Goal: Task Accomplishment & Management: Manage account settings

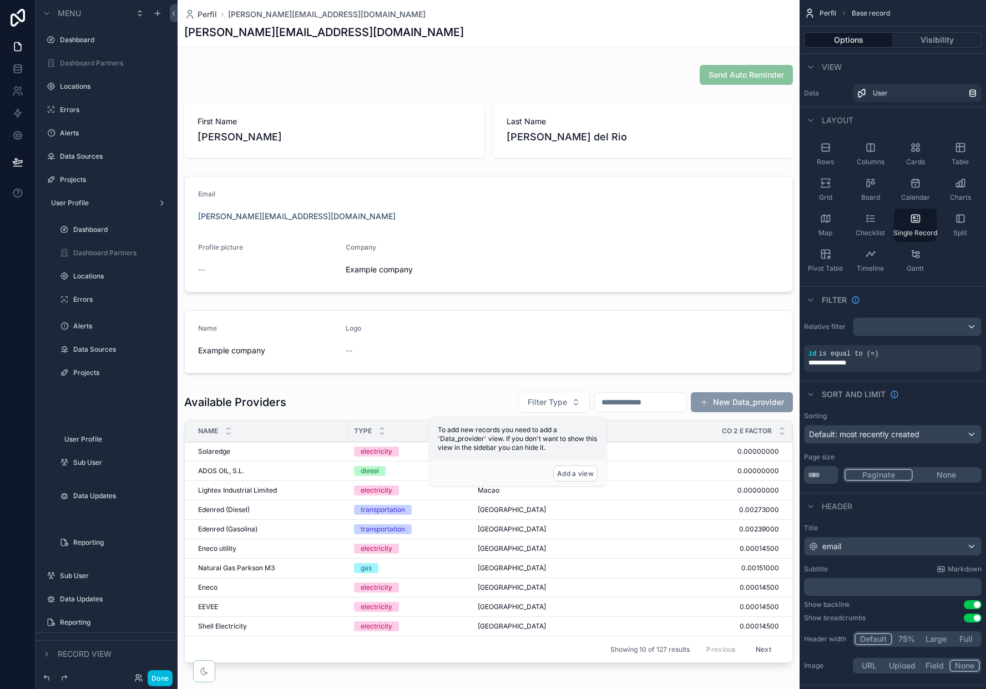
click at [77, 38] on label "Dashboard" at bounding box center [112, 40] width 104 height 9
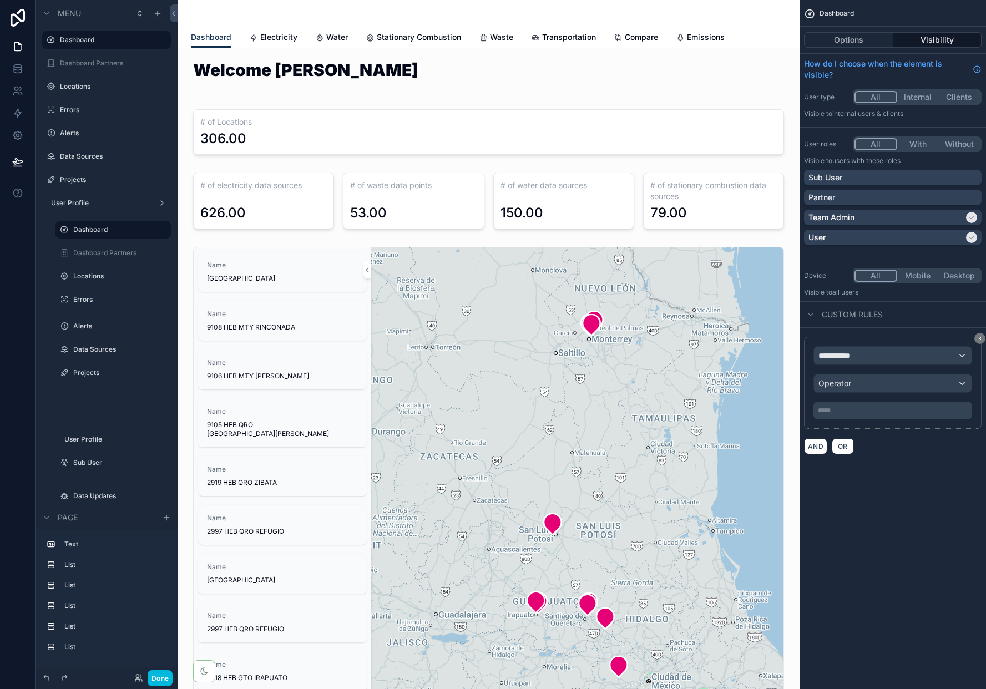
click at [161, 681] on button "Done" at bounding box center [160, 678] width 25 height 16
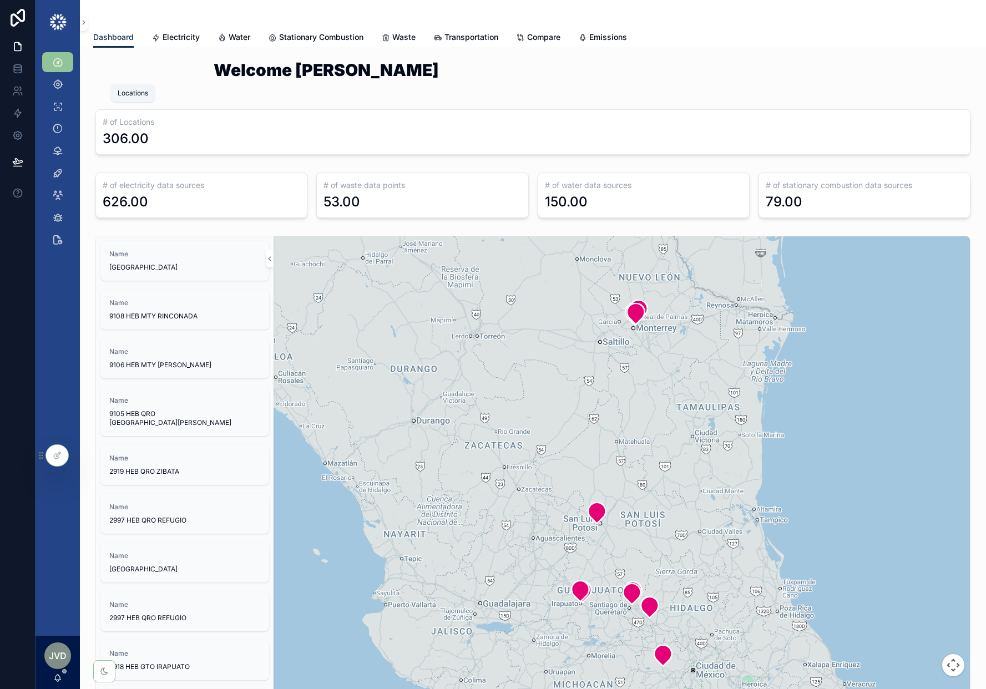
click at [57, 83] on icon "scrollable content" at bounding box center [57, 84] width 11 height 11
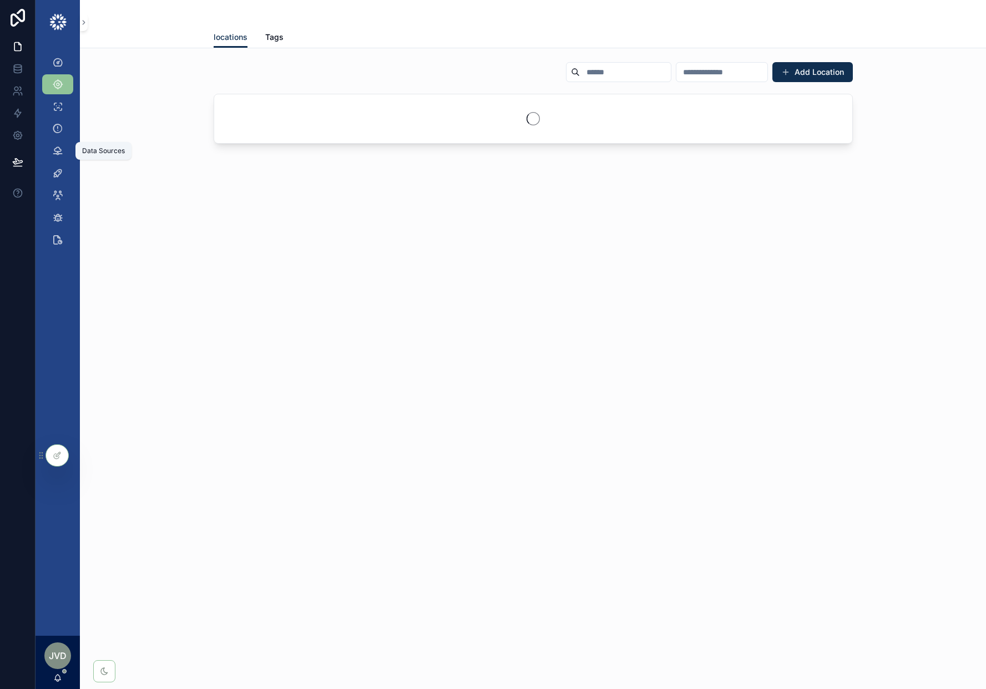
click at [55, 151] on icon "scrollable content" at bounding box center [57, 150] width 11 height 11
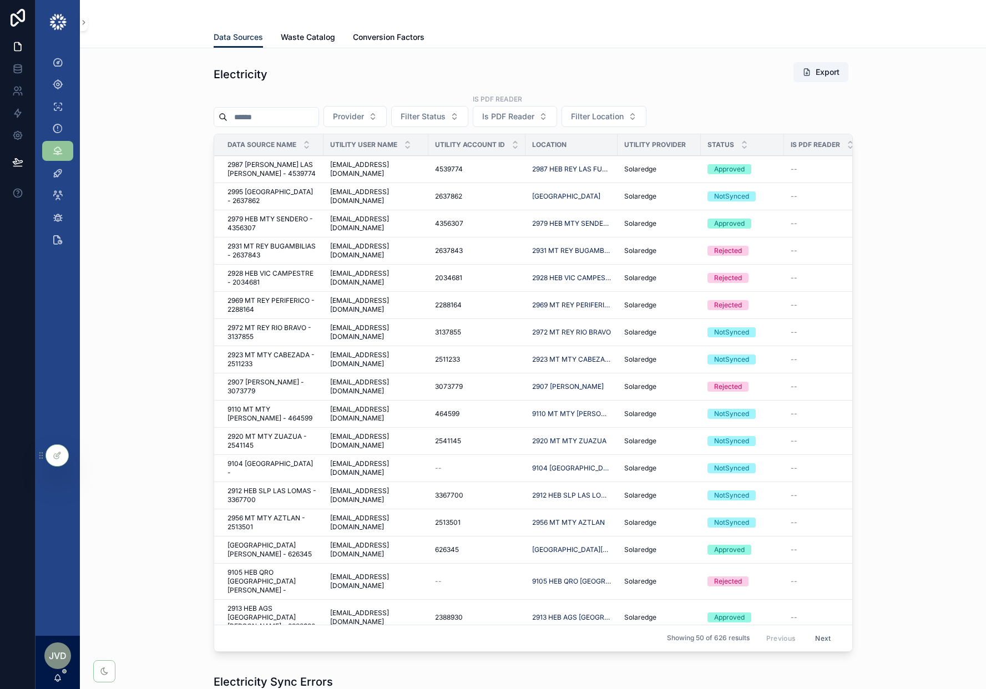
click at [387, 112] on button "Provider" at bounding box center [355, 116] width 63 height 21
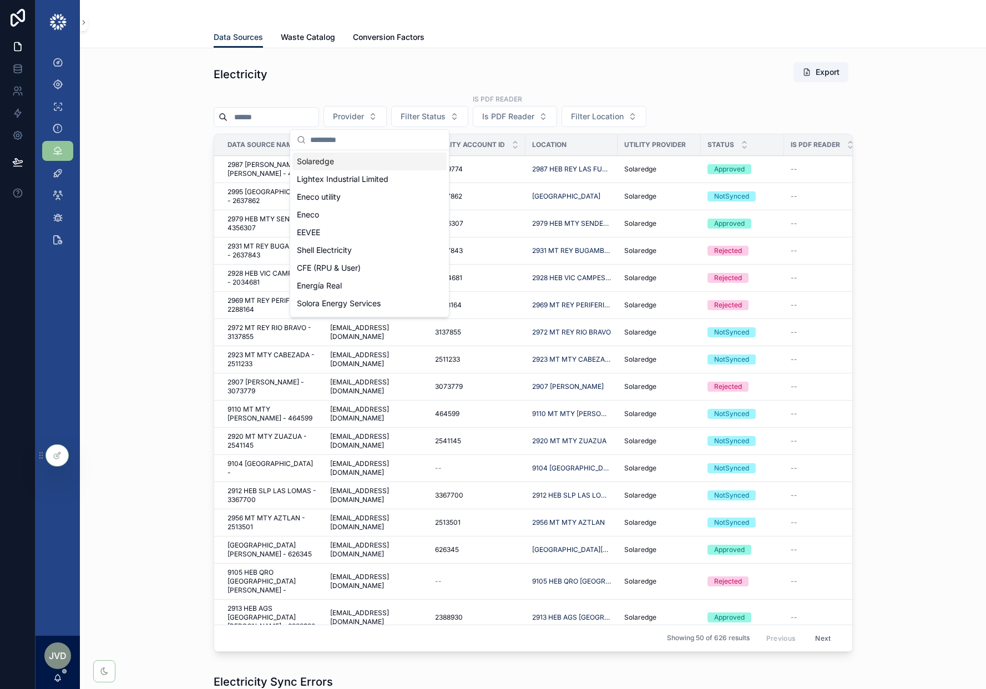
click at [119, 310] on div "Electricity Export Provider Filter Status Is PDF Reader Is PDF Reader Filter Lo…" at bounding box center [533, 359] width 888 height 604
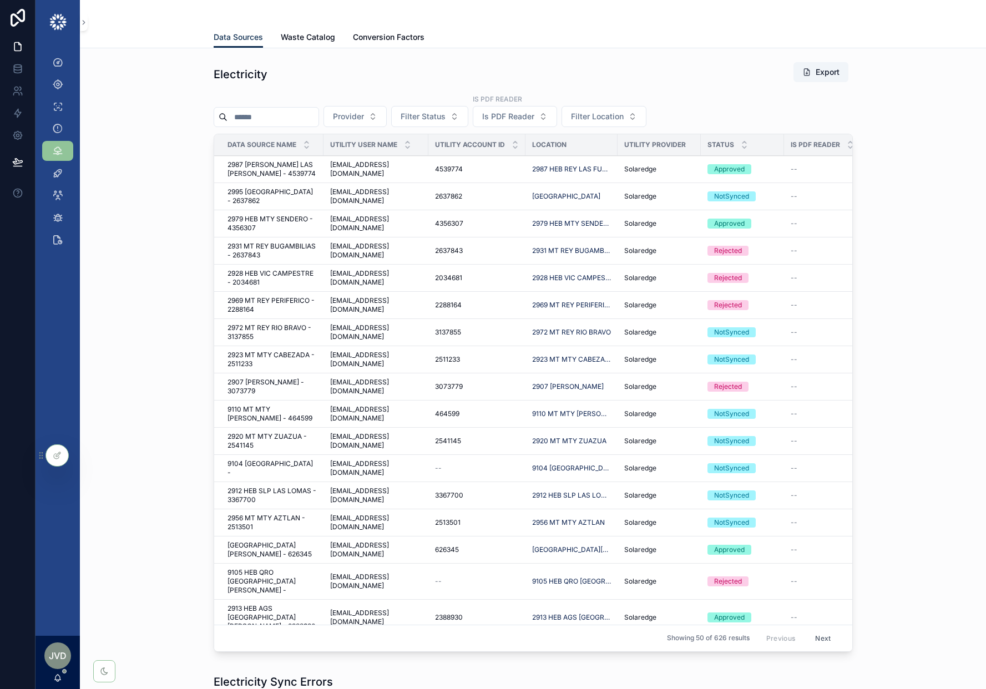
click at [410, 163] on td "aavila@zolarity.com aavila@zolarity.com" at bounding box center [376, 169] width 105 height 27
click at [311, 166] on span "2987 HEB REY LAS FUENTES - 4539774" at bounding box center [272, 169] width 89 height 18
click at [317, 224] on td "2979 HEB MTY SENDERO - 4356307 2979 HEB MTY SENDERO - 4356307" at bounding box center [268, 223] width 109 height 27
click at [316, 229] on span "2979 HEB MTY SENDERO - 4356307" at bounding box center [272, 224] width 89 height 18
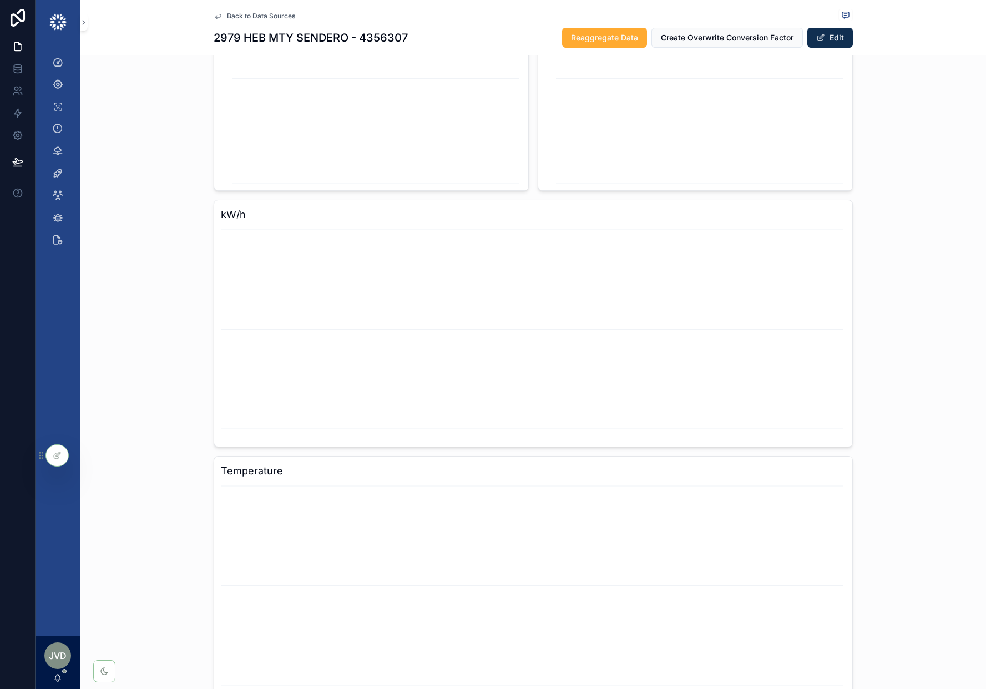
scroll to position [1358, 0]
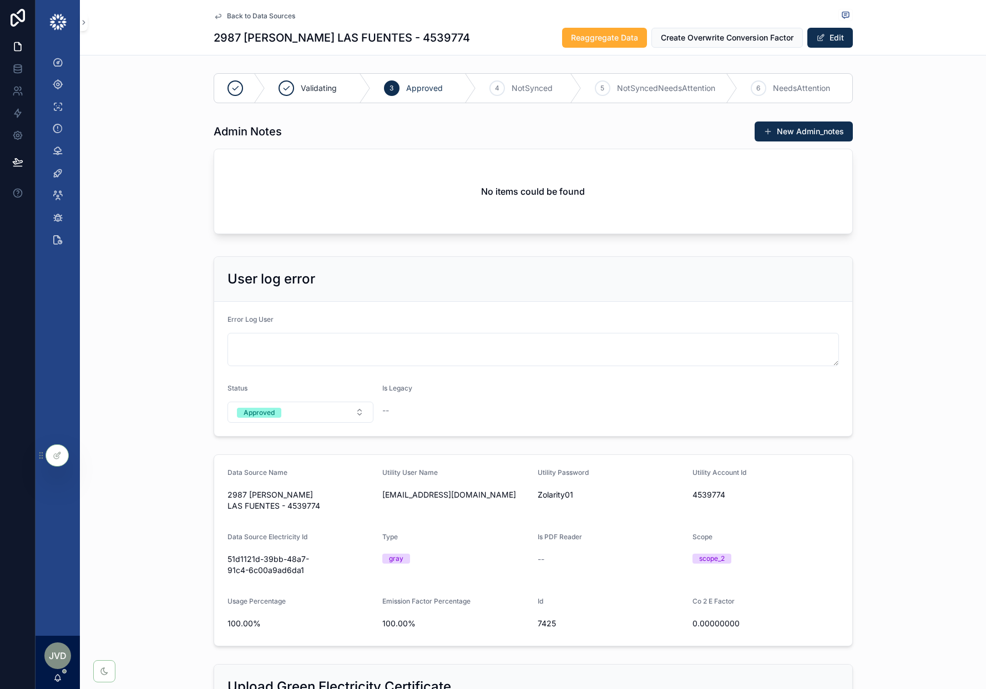
click at [218, 13] on icon "scrollable content" at bounding box center [218, 16] width 9 height 9
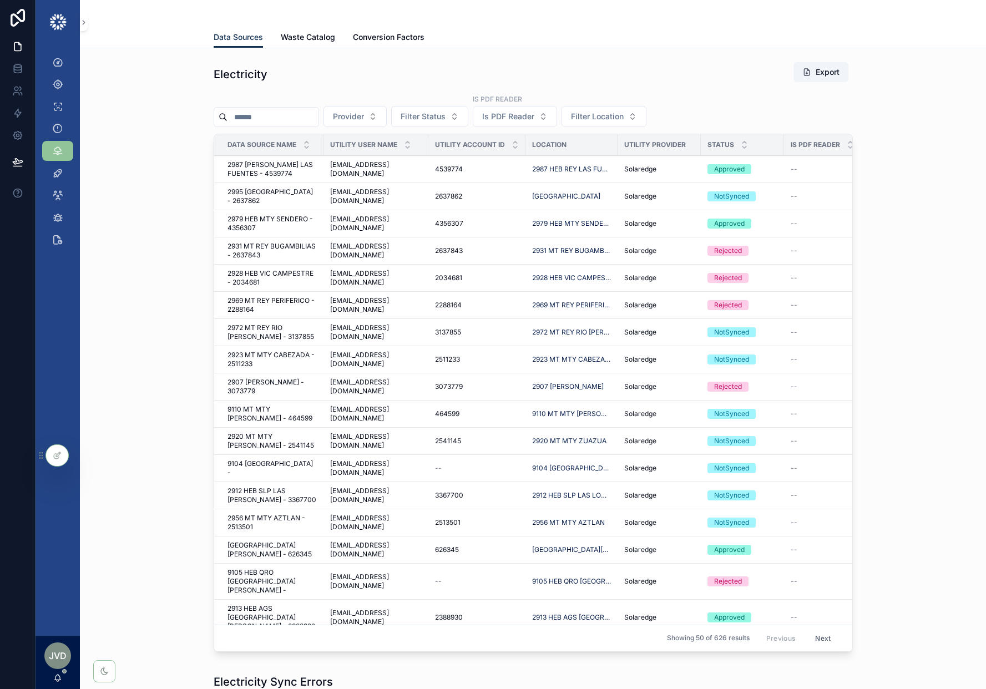
click at [295, 175] on span "2987 [PERSON_NAME] LAS [PERSON_NAME] - 4539774" at bounding box center [272, 169] width 89 height 18
click at [291, 229] on span "2979 HEB MTY SENDERO - 4356307" at bounding box center [272, 224] width 89 height 18
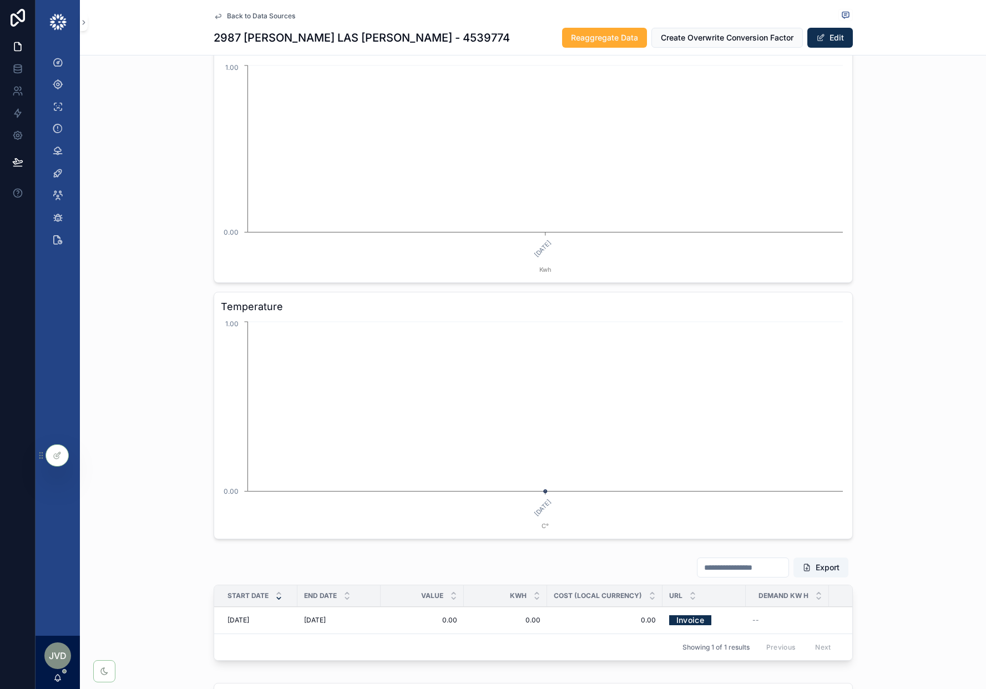
scroll to position [1360, 0]
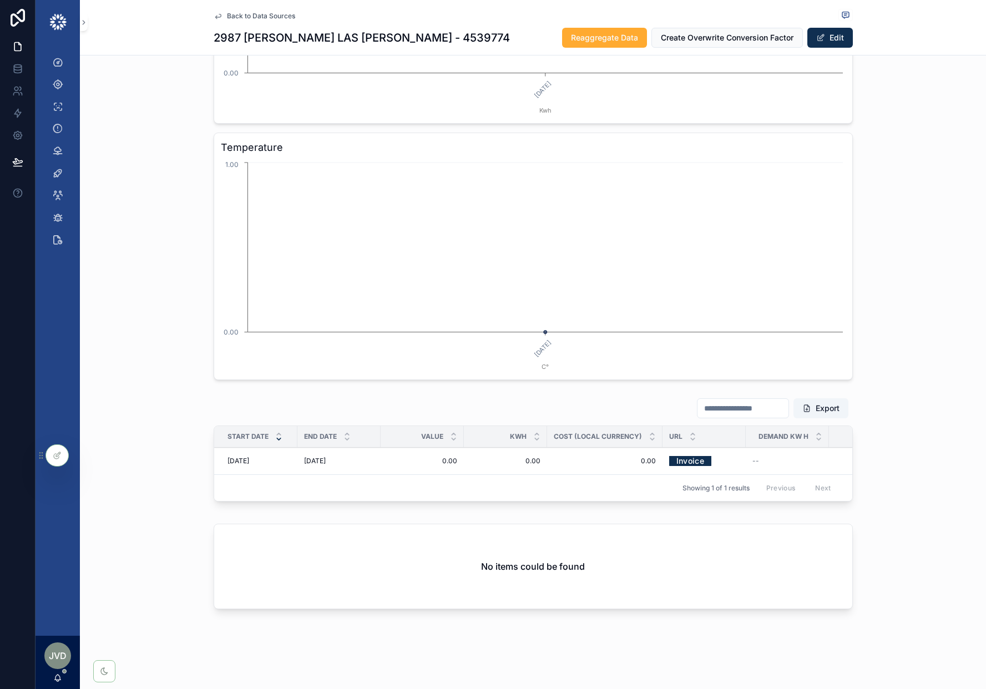
click at [691, 464] on link "Invoice" at bounding box center [690, 460] width 42 height 17
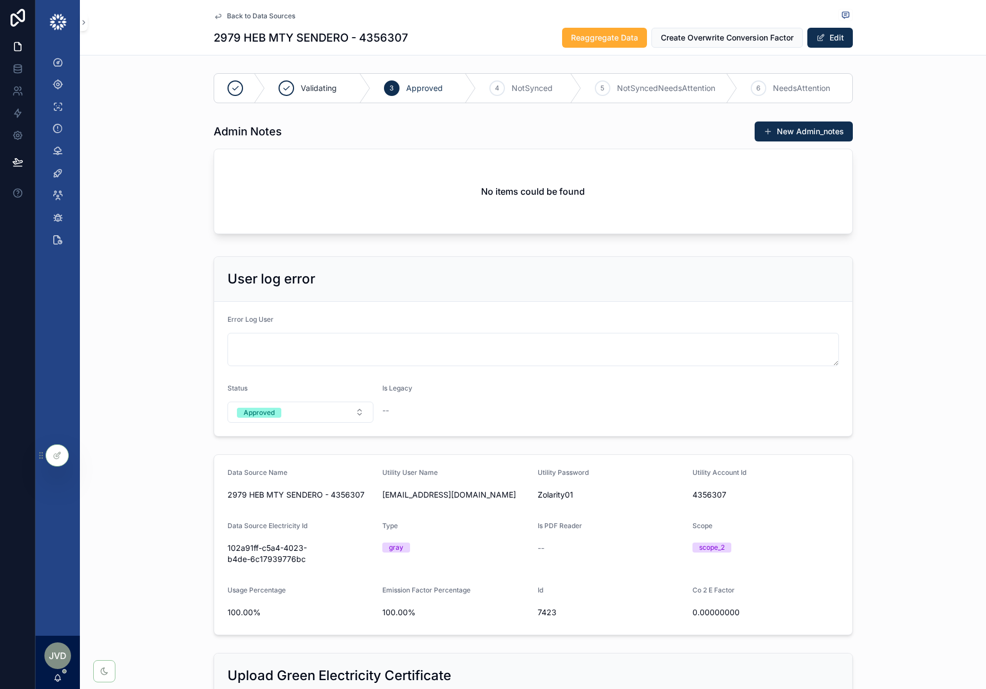
click at [219, 14] on icon "scrollable content" at bounding box center [218, 16] width 9 height 9
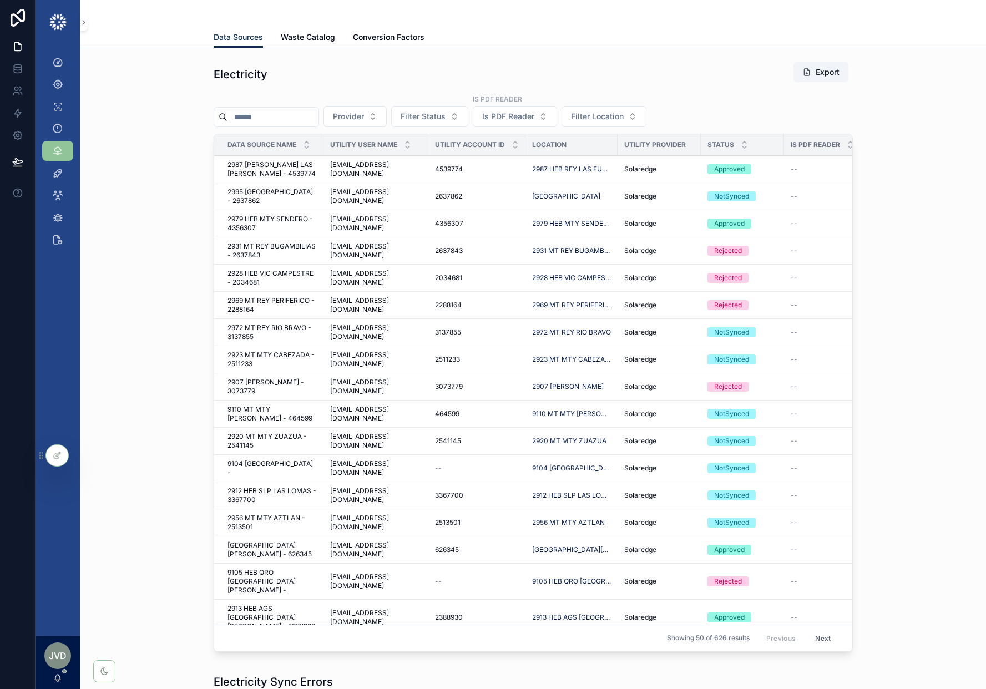
click at [294, 165] on span "2987 [PERSON_NAME] LAS [PERSON_NAME] - 4539774" at bounding box center [272, 169] width 89 height 18
click at [301, 220] on span "2979 HEB MTY SENDERO - 4356307" at bounding box center [272, 224] width 89 height 18
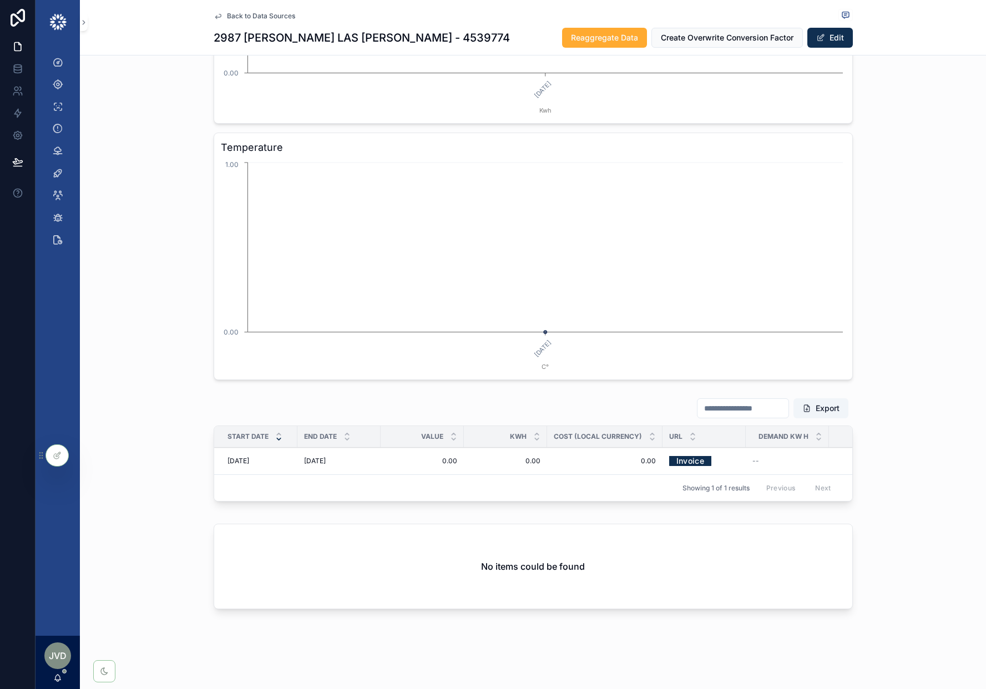
click at [0, 0] on span "Delete" at bounding box center [0, 0] width 0 height 0
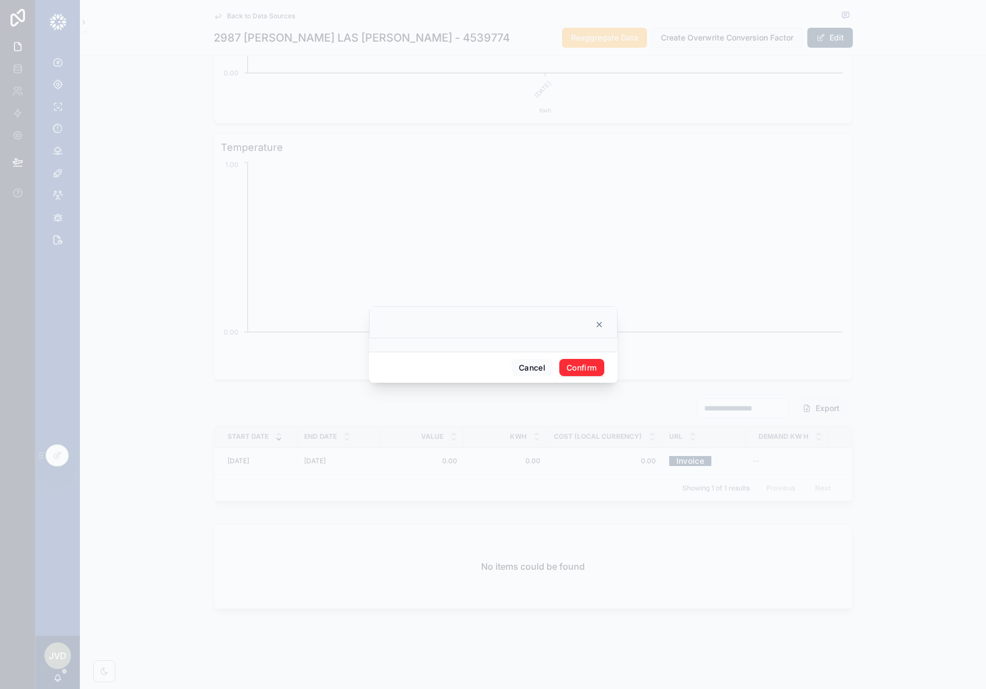
click at [573, 372] on button "Confirm" at bounding box center [581, 368] width 44 height 18
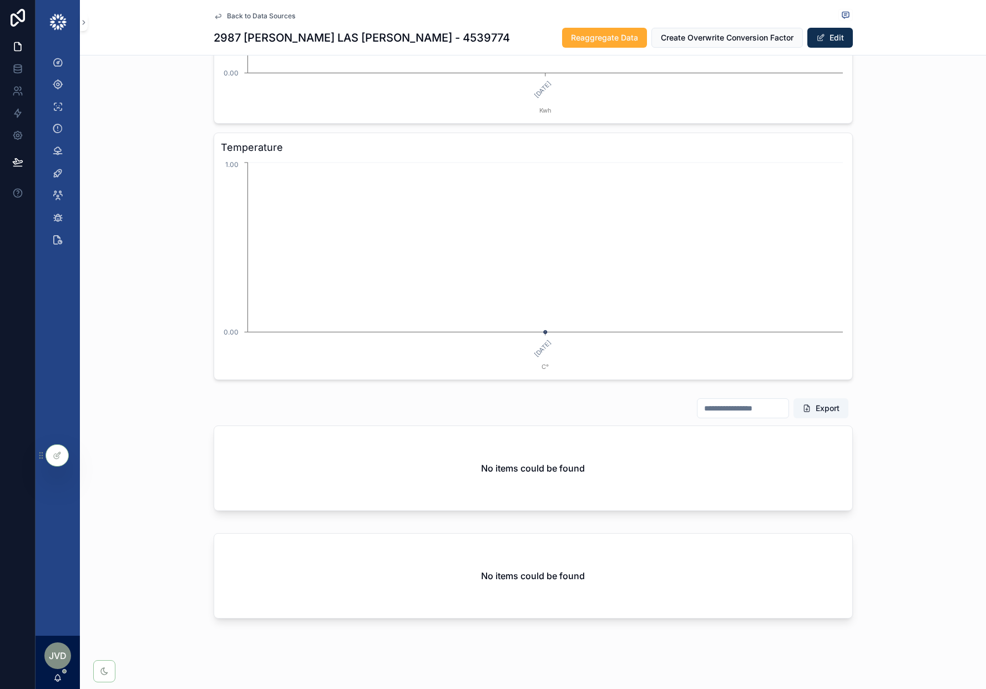
click at [224, 15] on link "Back to Data Sources" at bounding box center [255, 16] width 82 height 9
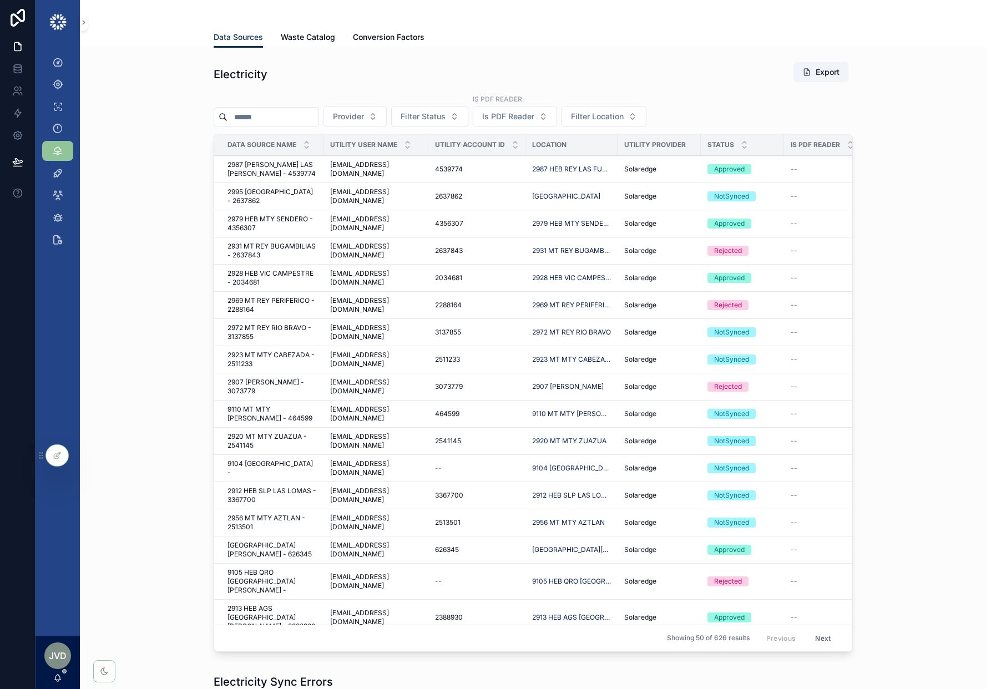
click at [298, 164] on span "2987 HEB REY LAS FUENTES - 4539774" at bounding box center [272, 169] width 89 height 18
click at [290, 224] on span "2979 HEB MTY SENDERO - 4356307" at bounding box center [272, 224] width 89 height 18
click at [276, 281] on span "2928 HEB VIC CAMPESTRE - 2034681" at bounding box center [272, 278] width 89 height 18
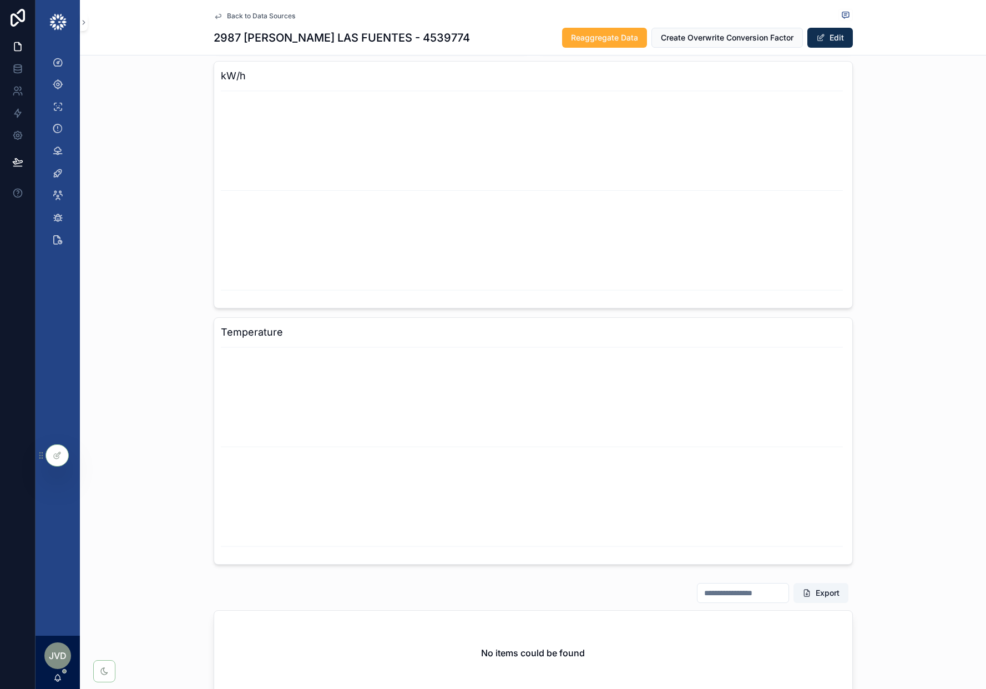
scroll to position [1370, 0]
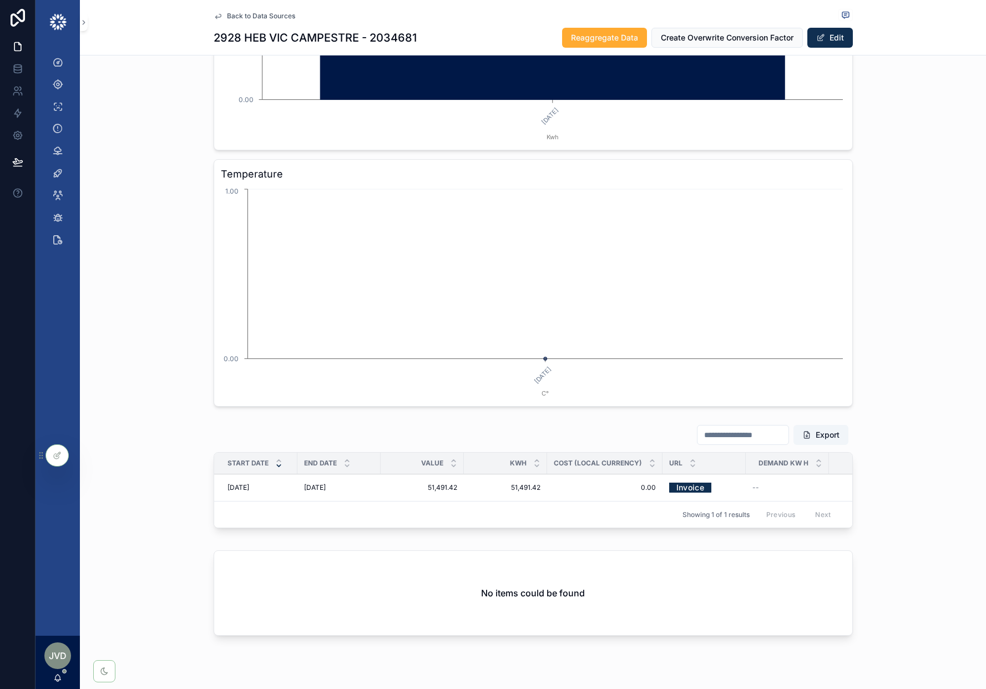
scroll to position [1349, 0]
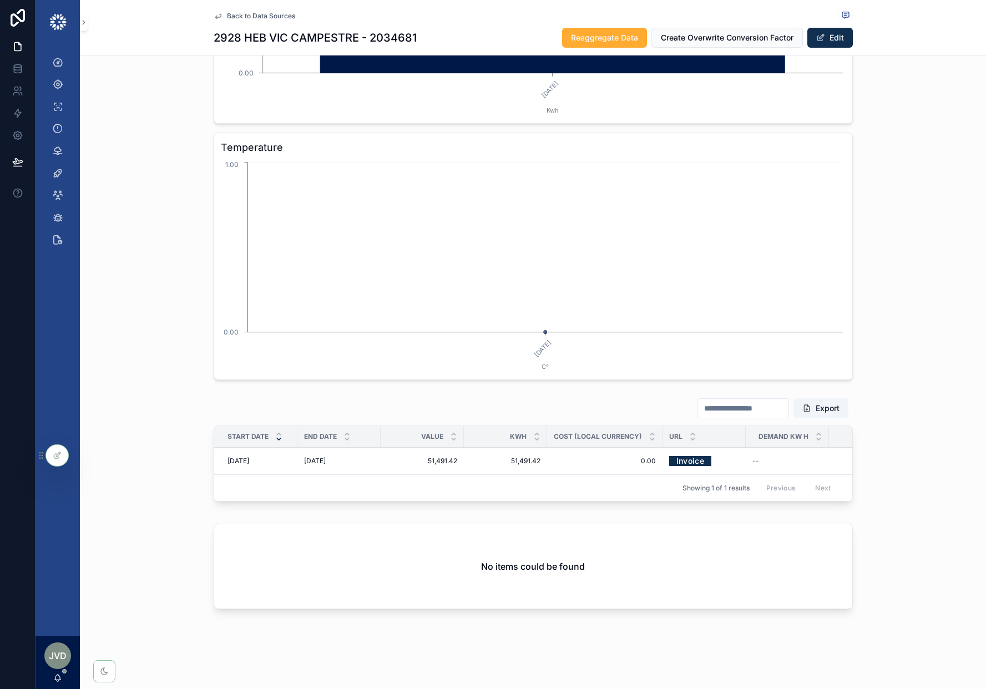
click at [0, 0] on span "Delete" at bounding box center [0, 0] width 0 height 0
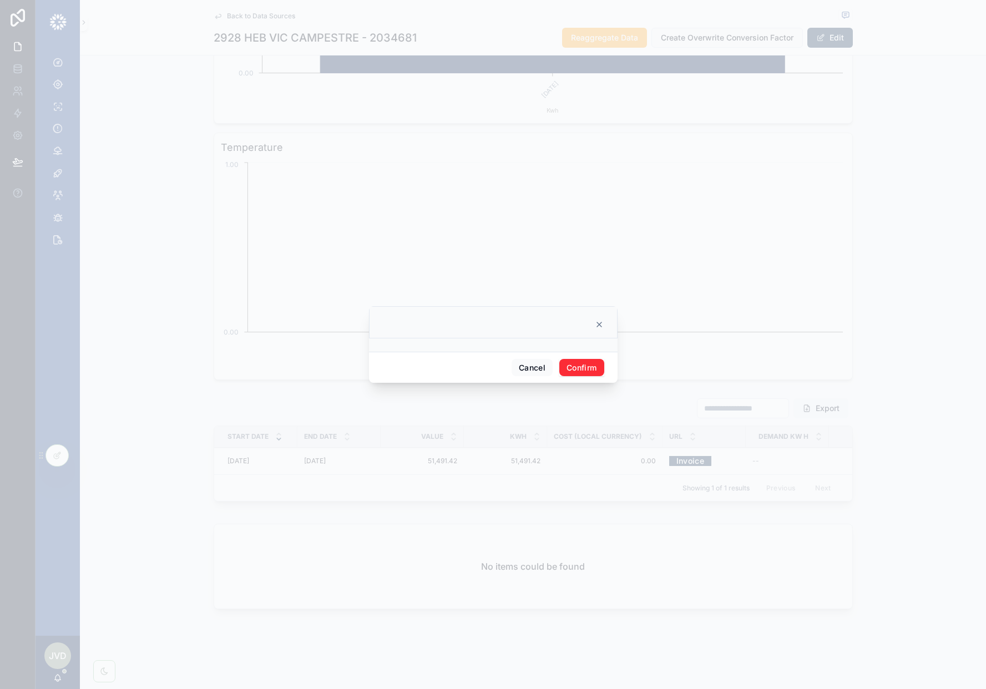
click at [575, 365] on button "Confirm" at bounding box center [581, 368] width 44 height 18
